Goal: Check status

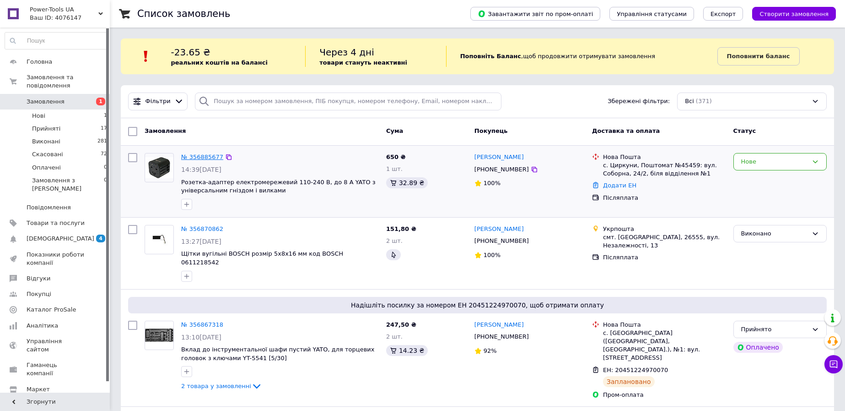
click at [201, 159] on link "№ 356885677" at bounding box center [202, 156] width 42 height 7
